Goal: Task Accomplishment & Management: Use online tool/utility

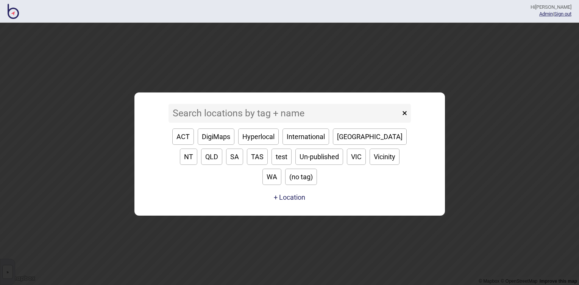
click at [297, 106] on div "× ACT DigiMaps Hyperlocal International [GEOGRAPHIC_DATA] [GEOGRAPHIC_DATA] [GE…" at bounding box center [289, 154] width 303 height 116
click at [282, 122] on input at bounding box center [285, 113] width 232 height 19
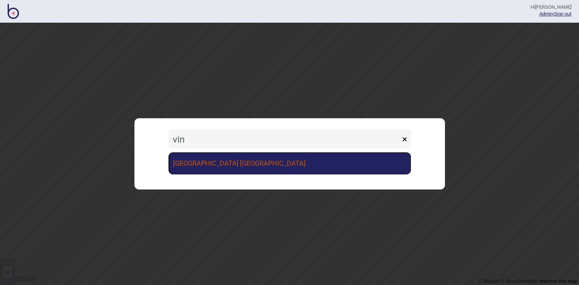
type input "vin"
click at [263, 164] on link "[GEOGRAPHIC_DATA] [GEOGRAPHIC_DATA]" at bounding box center [290, 163] width 243 height 22
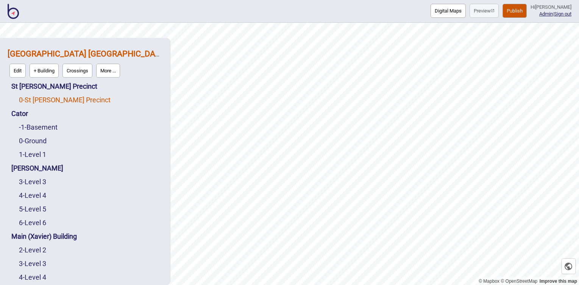
click at [74, 102] on link "0 - St Vincent's Precinct" at bounding box center [65, 100] width 92 height 8
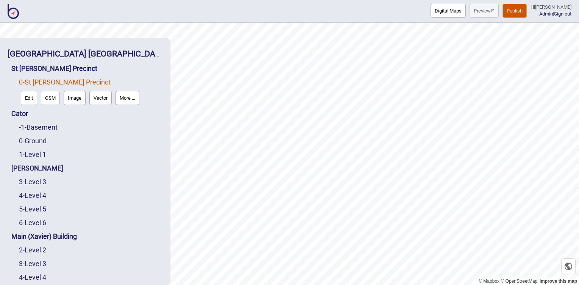
click at [35, 100] on button "Edit" at bounding box center [29, 98] width 16 height 14
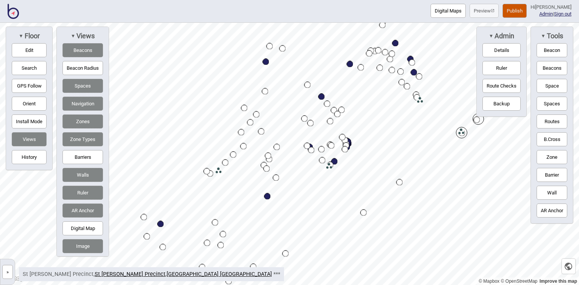
click at [8, 271] on button "»" at bounding box center [7, 272] width 11 height 14
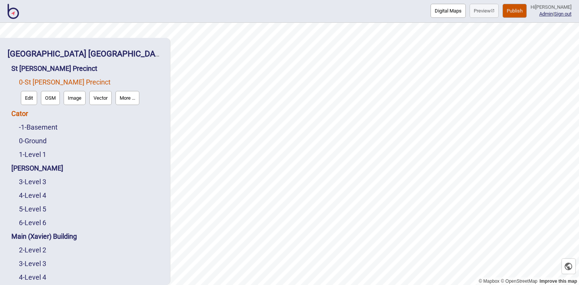
click at [18, 114] on link "Cator" at bounding box center [19, 114] width 17 height 8
click at [38, 140] on link "0 - Ground" at bounding box center [33, 141] width 28 height 8
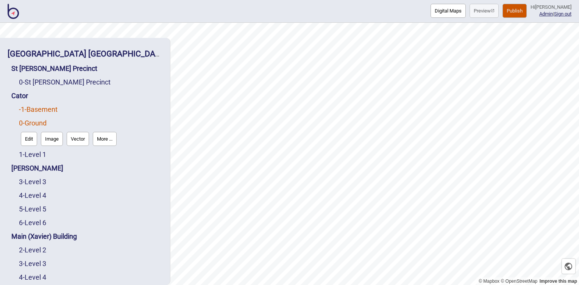
click at [38, 111] on link "-1 - Basement" at bounding box center [38, 109] width 39 height 8
click at [34, 140] on link "0 - Ground" at bounding box center [33, 141] width 28 height 8
click at [37, 108] on link "-1 - Basement" at bounding box center [38, 109] width 39 height 8
click at [36, 153] on link "1 - Level 1" at bounding box center [32, 154] width 27 height 8
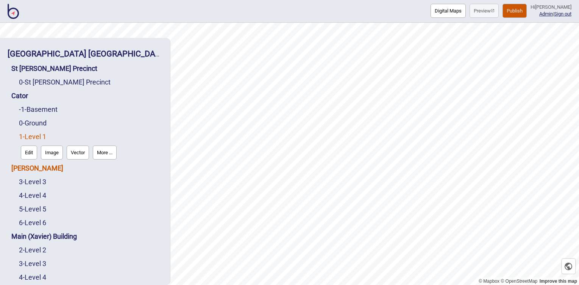
click at [29, 168] on link "[PERSON_NAME]" at bounding box center [37, 168] width 52 height 8
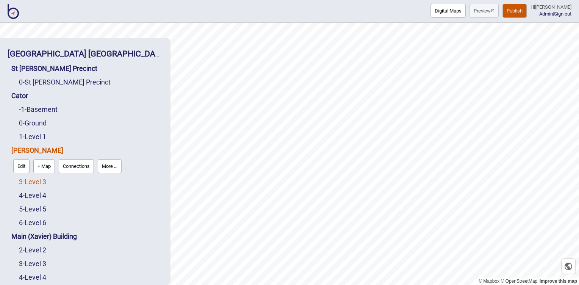
click at [33, 180] on link "3 - Level 3" at bounding box center [32, 182] width 27 height 8
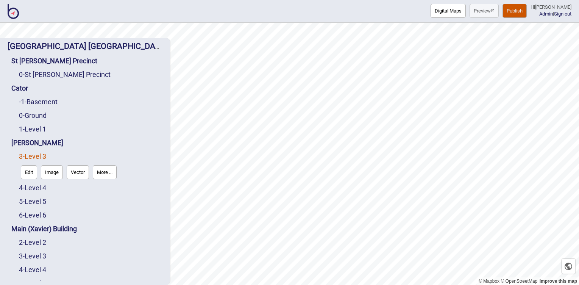
scroll to position [8, 0]
click at [64, 72] on link "0 - St Vincent's Precinct" at bounding box center [65, 74] width 92 height 8
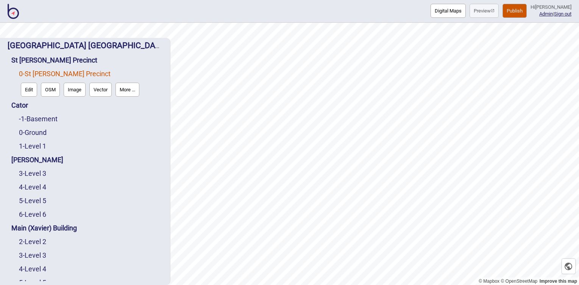
click at [32, 92] on button "Edit" at bounding box center [29, 90] width 16 height 14
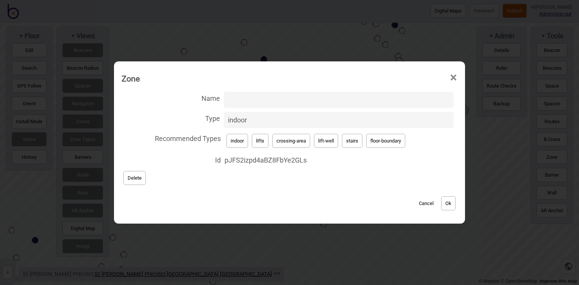
click at [280, 119] on input "indoor" at bounding box center [339, 120] width 230 height 16
click at [244, 141] on button "indoor" at bounding box center [238, 141] width 22 height 14
click at [426, 201] on button "Cancel" at bounding box center [426, 203] width 22 height 14
